Goal: Information Seeking & Learning: Learn about a topic

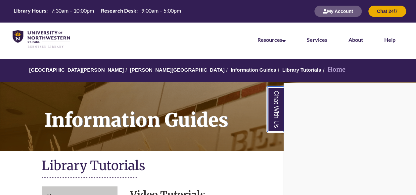
click at [277, 114] on link "Chat With Us" at bounding box center [275, 108] width 17 height 45
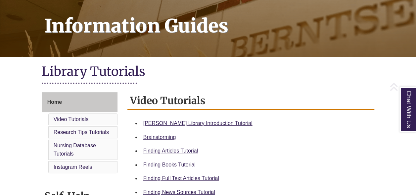
scroll to position [132, 0]
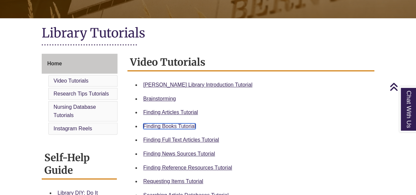
click at [170, 128] on link "Finding Books Tutorial" at bounding box center [169, 126] width 52 height 6
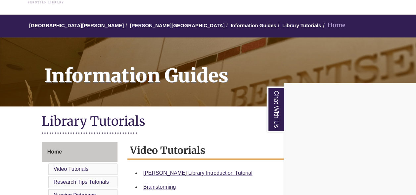
scroll to position [0, 0]
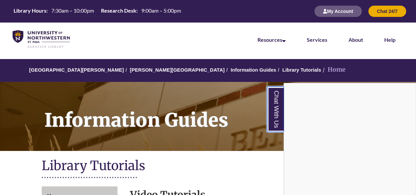
click at [279, 112] on link "Chat With Us" at bounding box center [275, 108] width 17 height 45
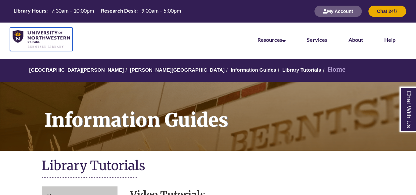
click at [42, 39] on img at bounding box center [41, 39] width 57 height 18
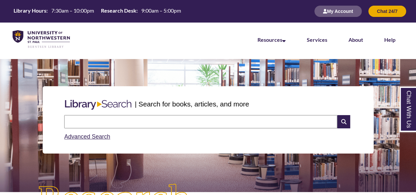
scroll to position [33, 0]
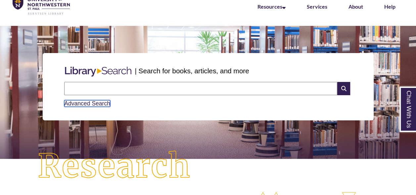
click at [96, 101] on link "Advanced Search" at bounding box center [87, 103] width 46 height 7
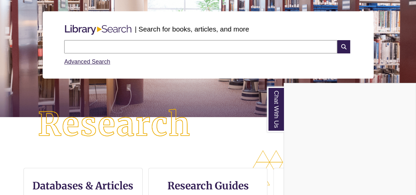
scroll to position [66, 0]
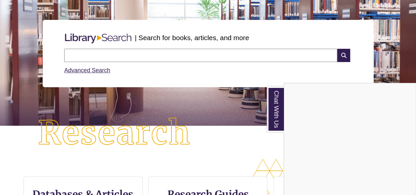
click at [143, 58] on div "Chat With Us" at bounding box center [208, 97] width 416 height 195
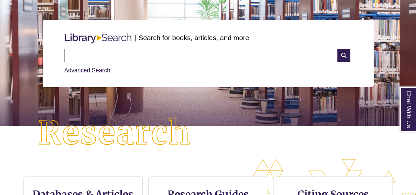
click at [142, 57] on input "text" at bounding box center [200, 55] width 273 height 13
type input "**********"
